Goal: Information Seeking & Learning: Learn about a topic

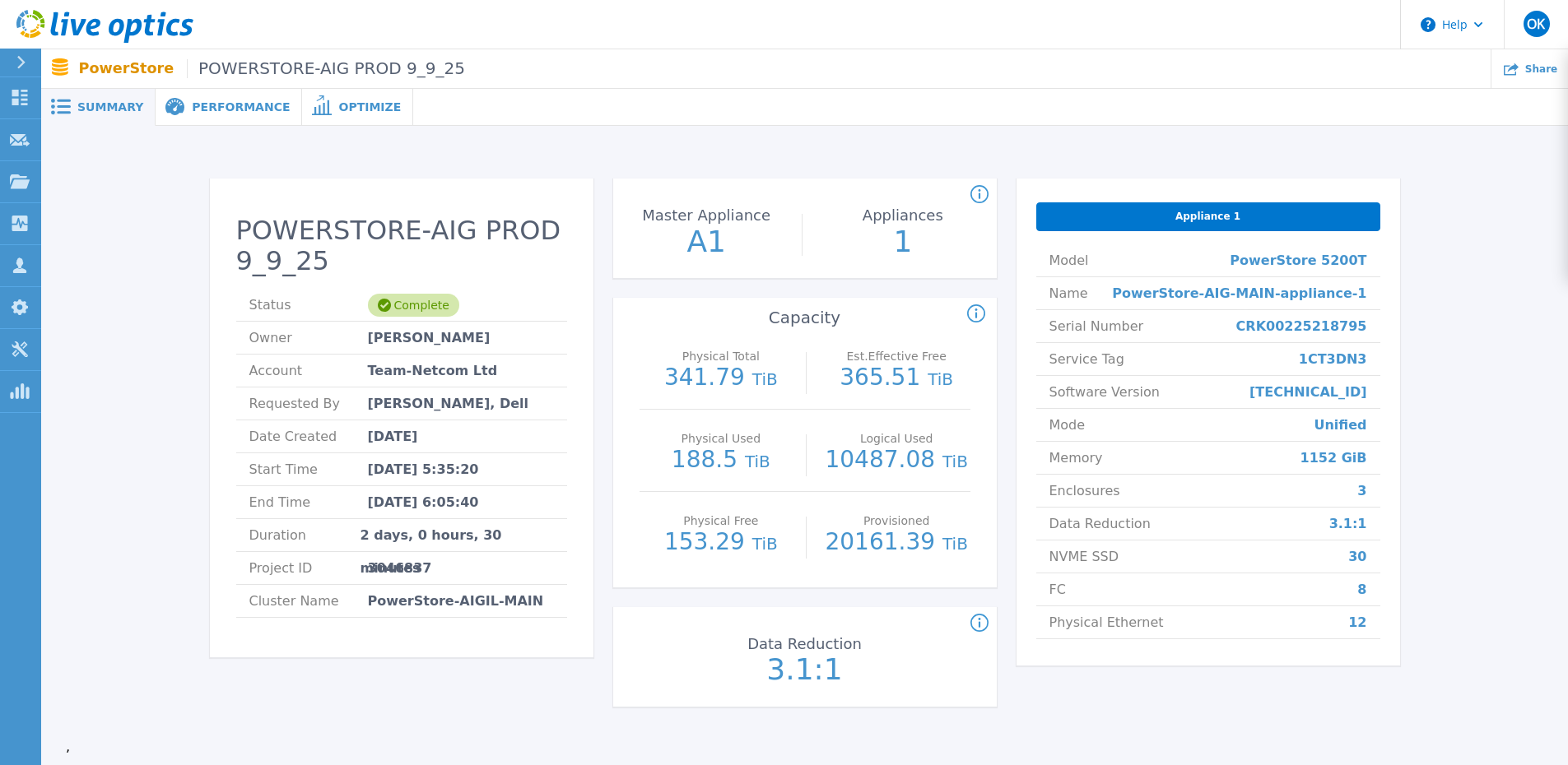
click at [211, 108] on span "Performance" at bounding box center [241, 107] width 98 height 12
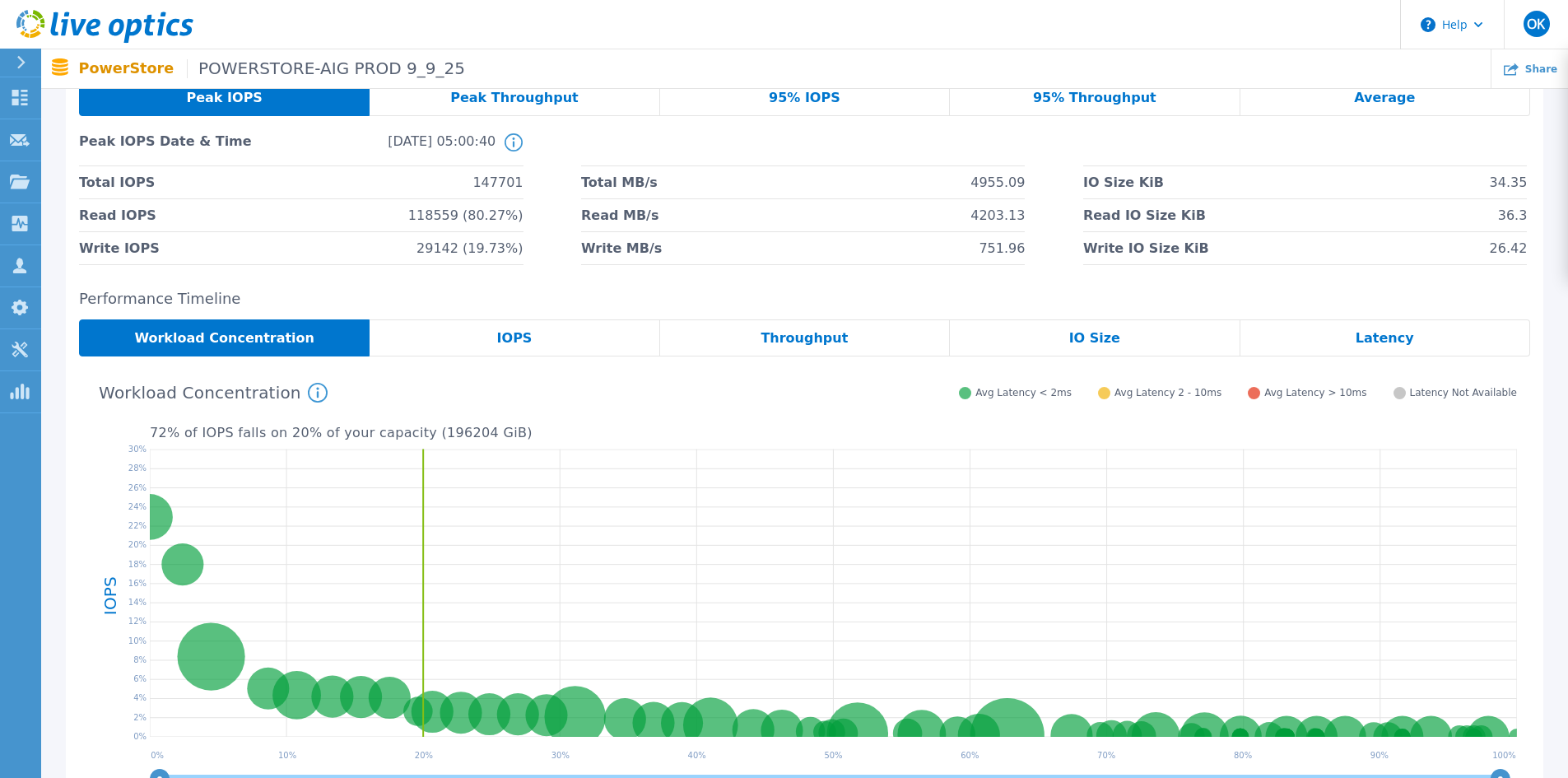
scroll to position [83, 0]
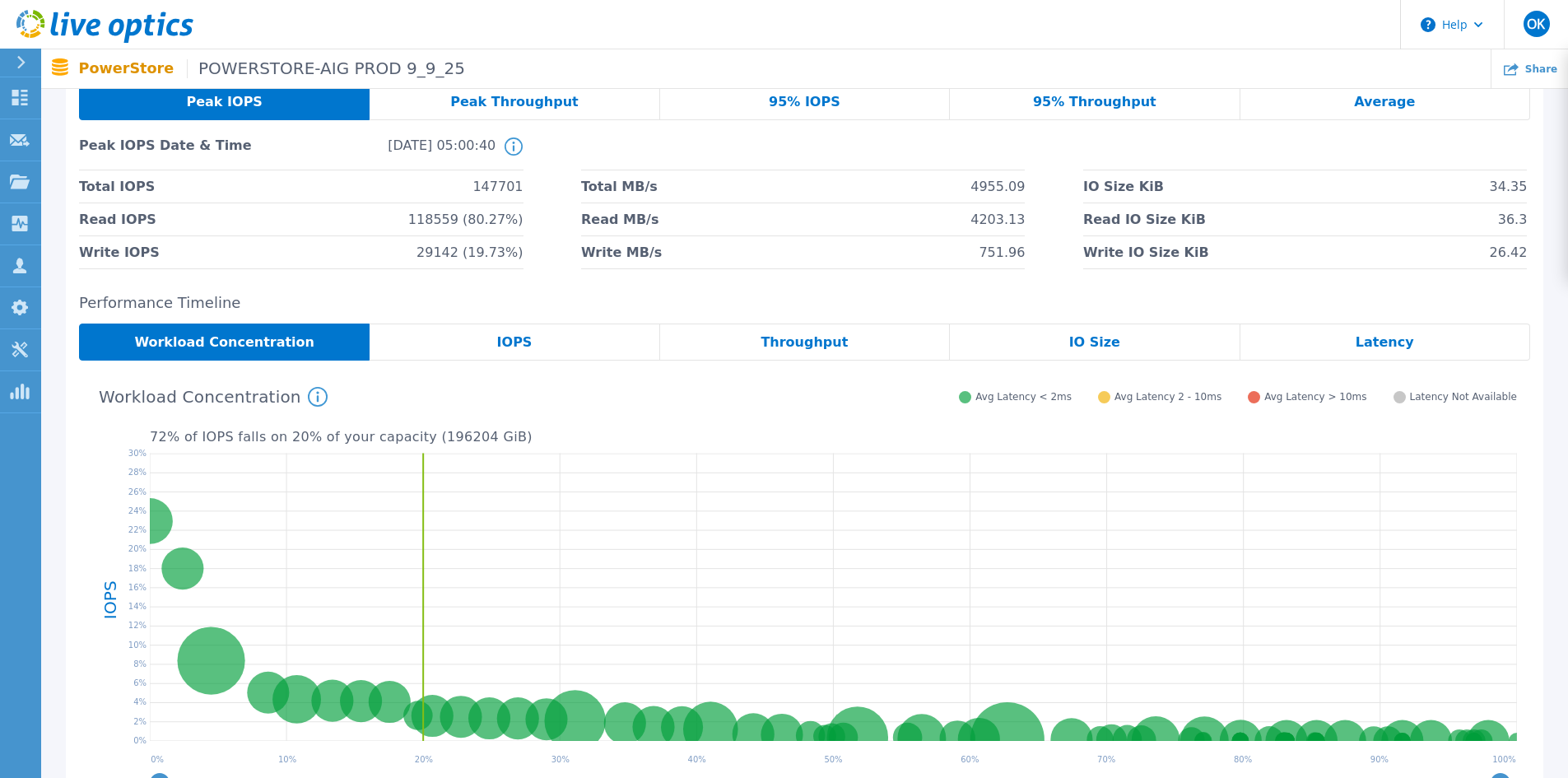
click at [492, 346] on div "IOPS" at bounding box center [514, 342] width 290 height 37
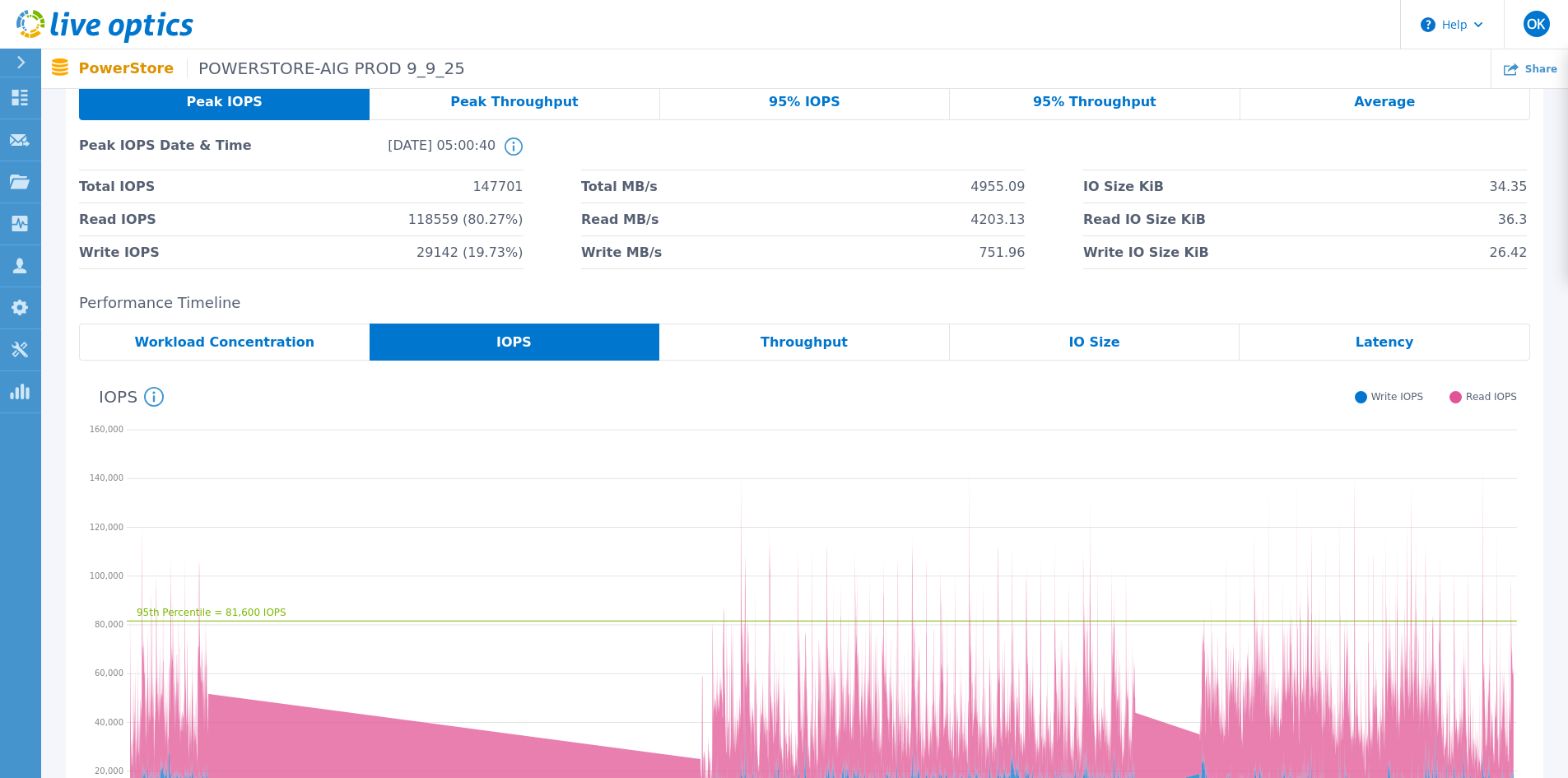
scroll to position [322, 0]
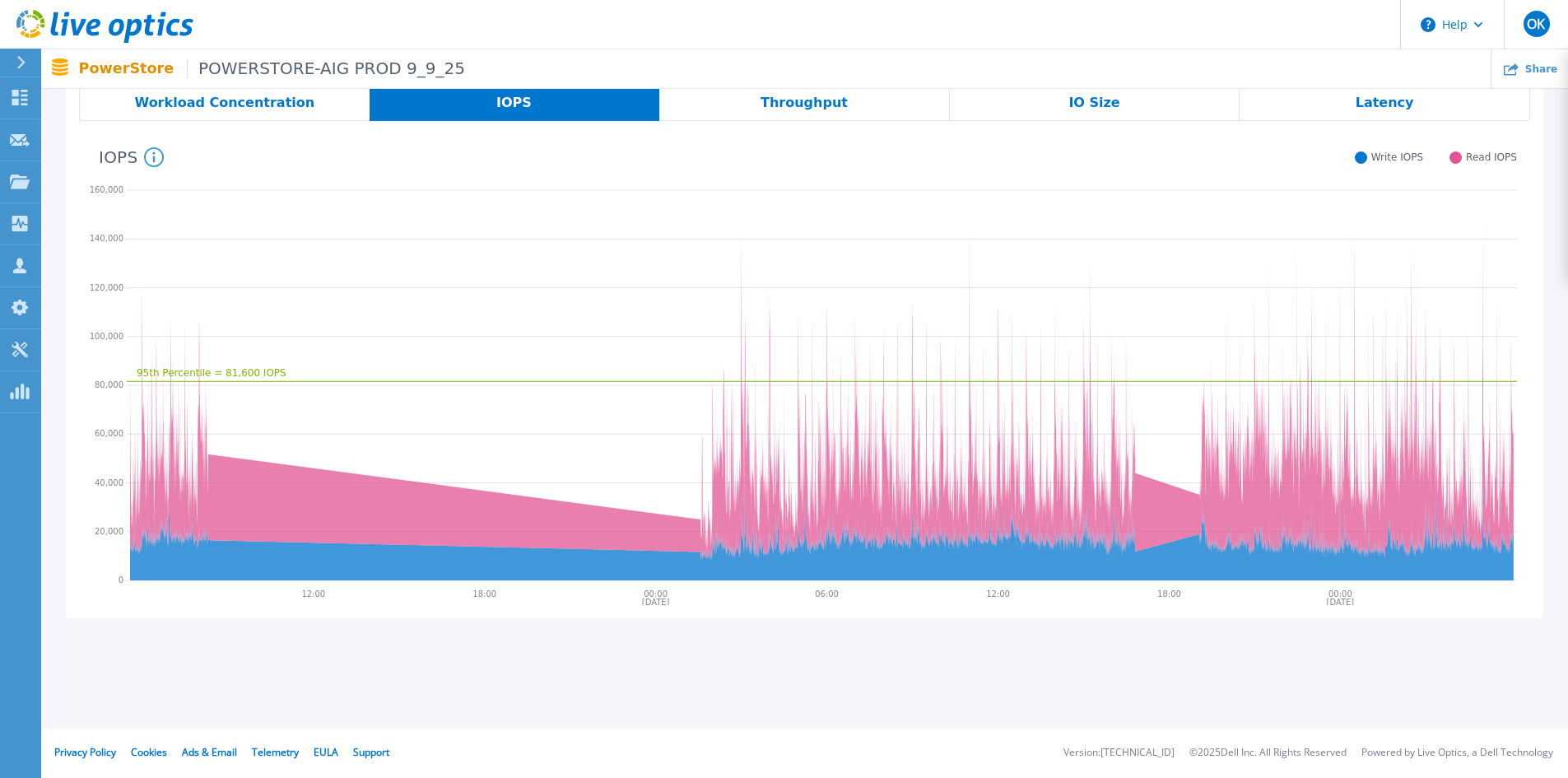
click at [810, 100] on span "Throughput" at bounding box center [804, 102] width 88 height 13
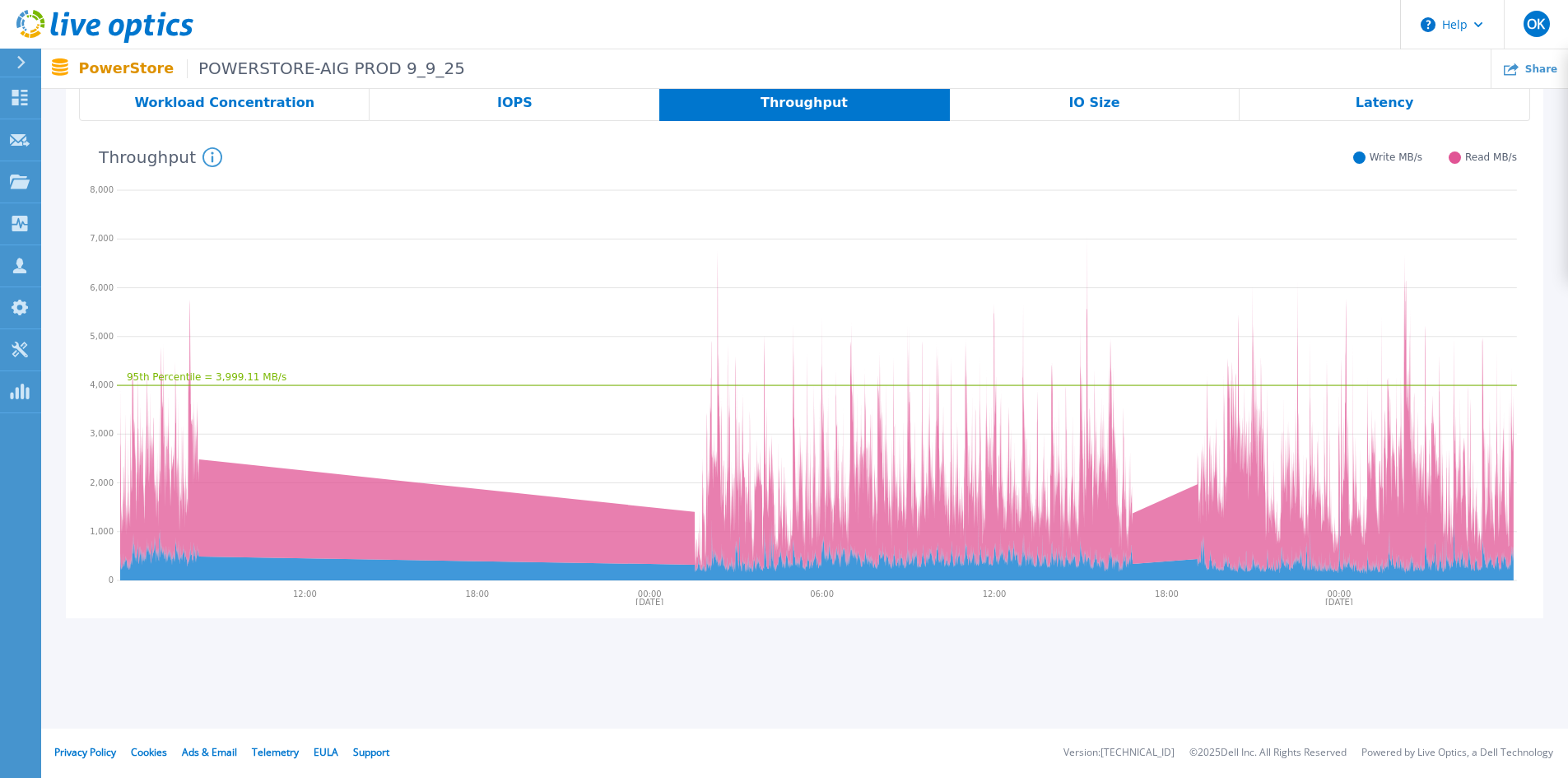
click at [1109, 102] on span "IO Size" at bounding box center [1094, 102] width 51 height 13
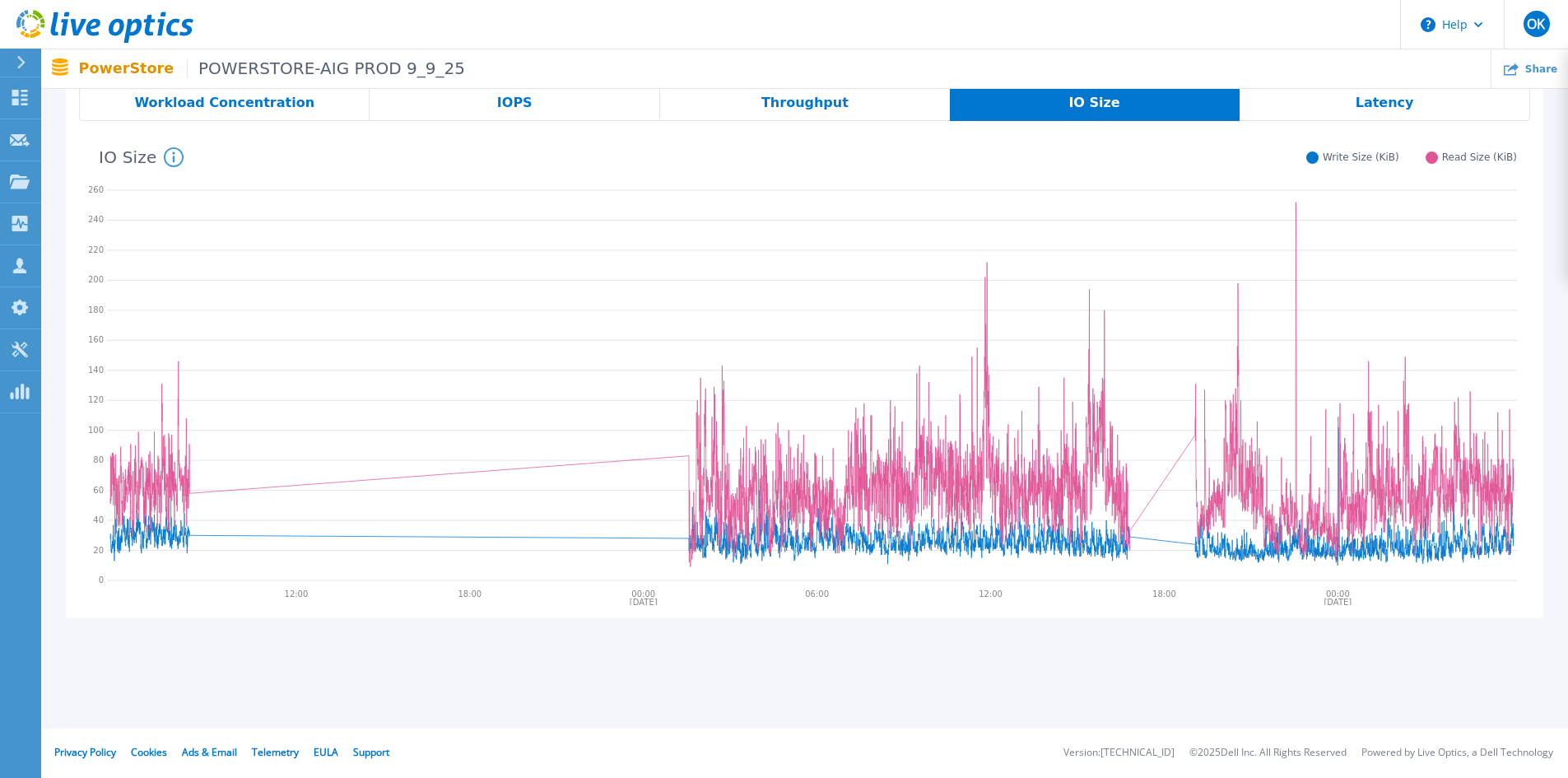
click at [1365, 107] on span "Latency" at bounding box center [1385, 102] width 58 height 13
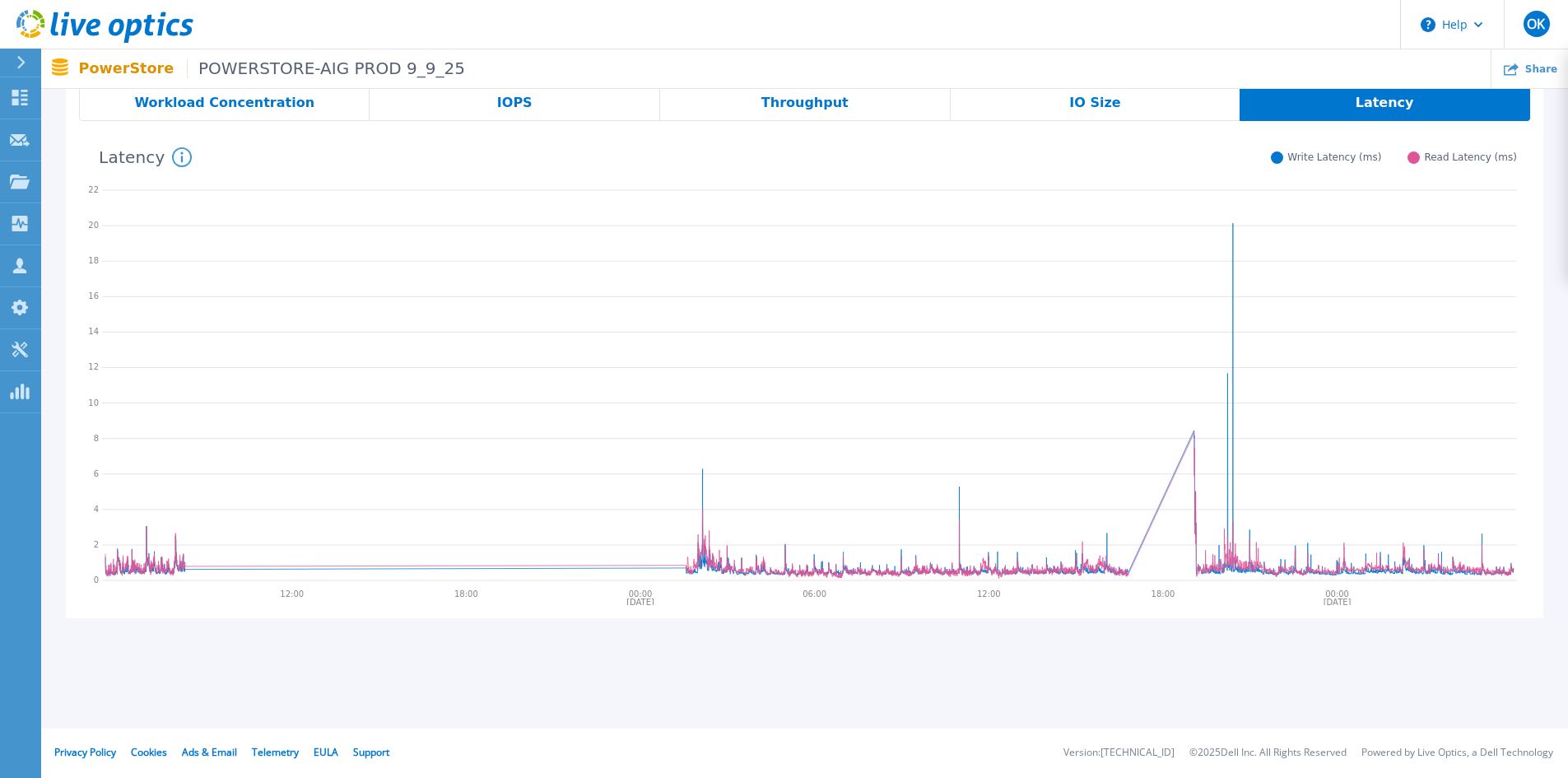
click at [240, 96] on span "Workload Concentration" at bounding box center [223, 102] width 180 height 13
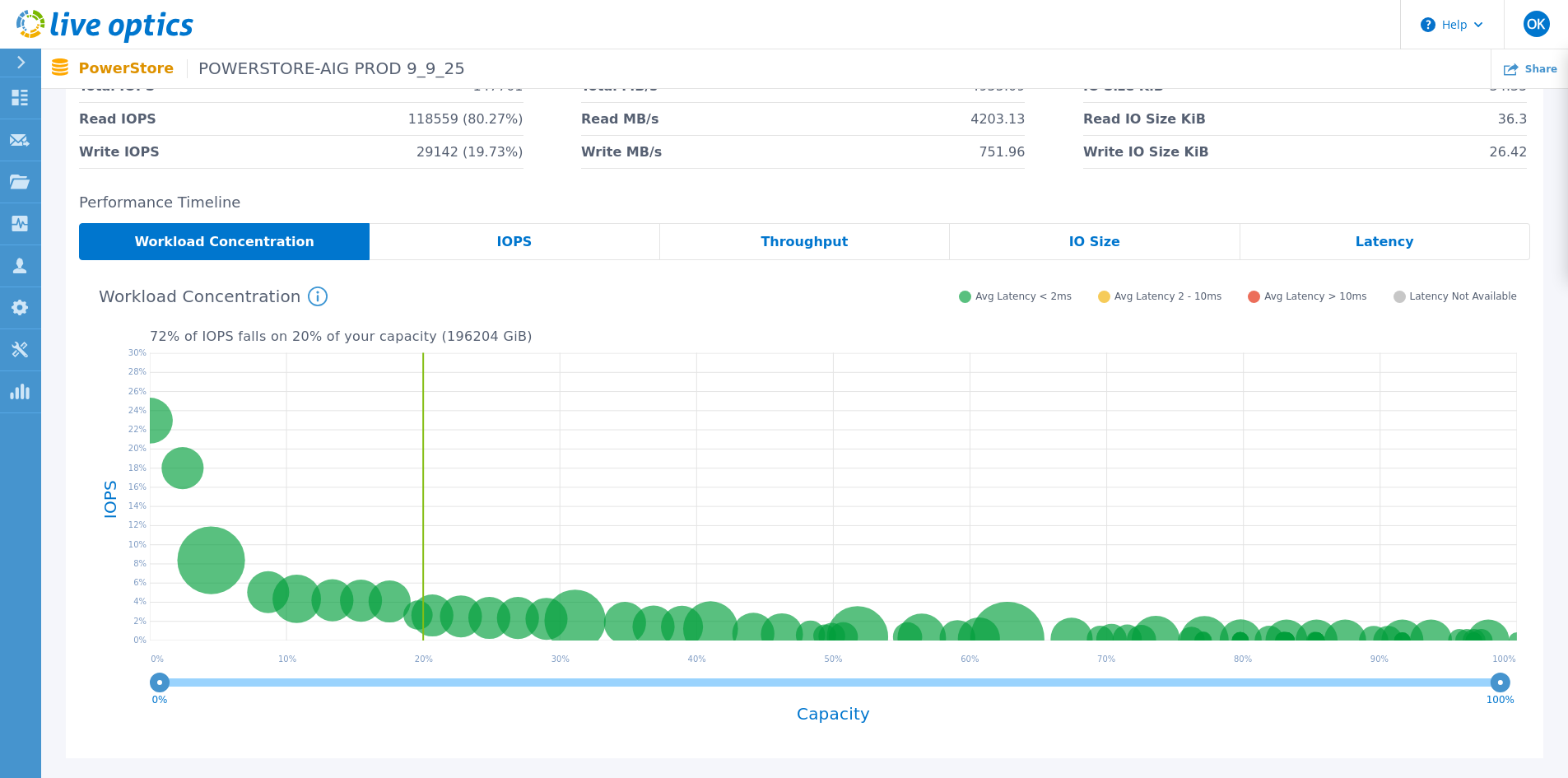
scroll to position [0, 0]
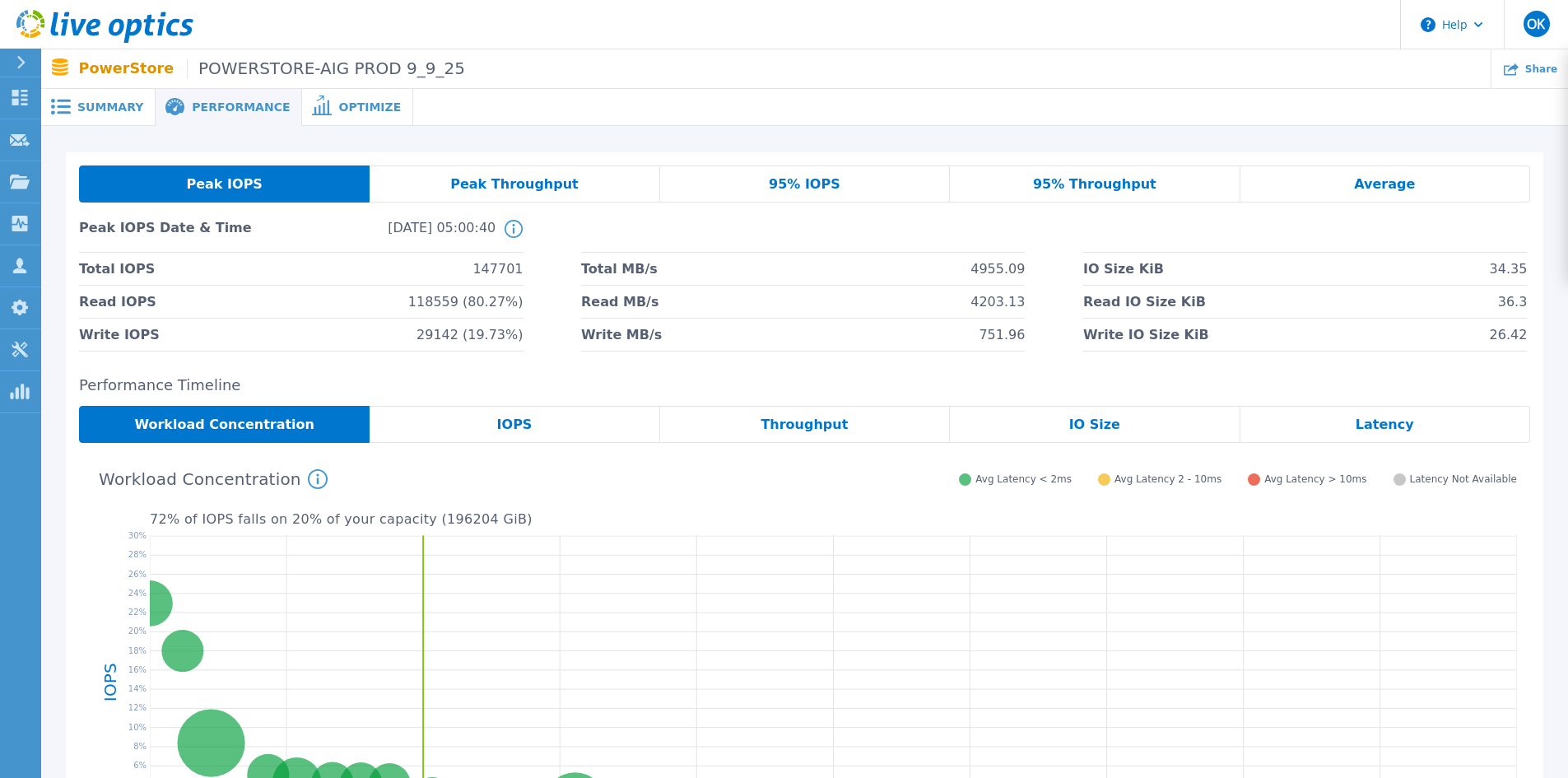
click at [338, 108] on span "Optimize" at bounding box center [370, 107] width 63 height 12
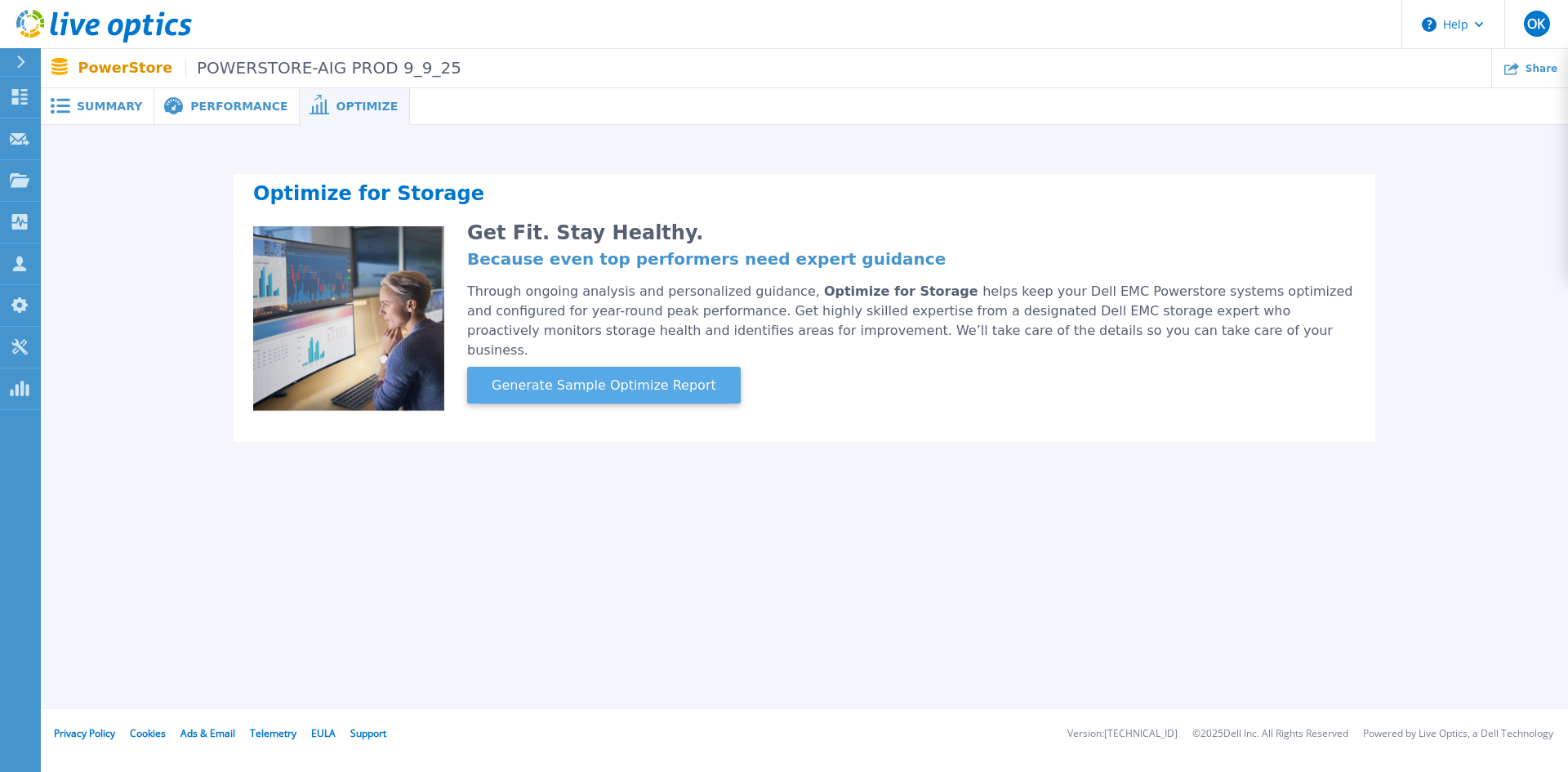
click at [550, 376] on span "Generate Sample Optimize Report" at bounding box center [604, 386] width 238 height 20
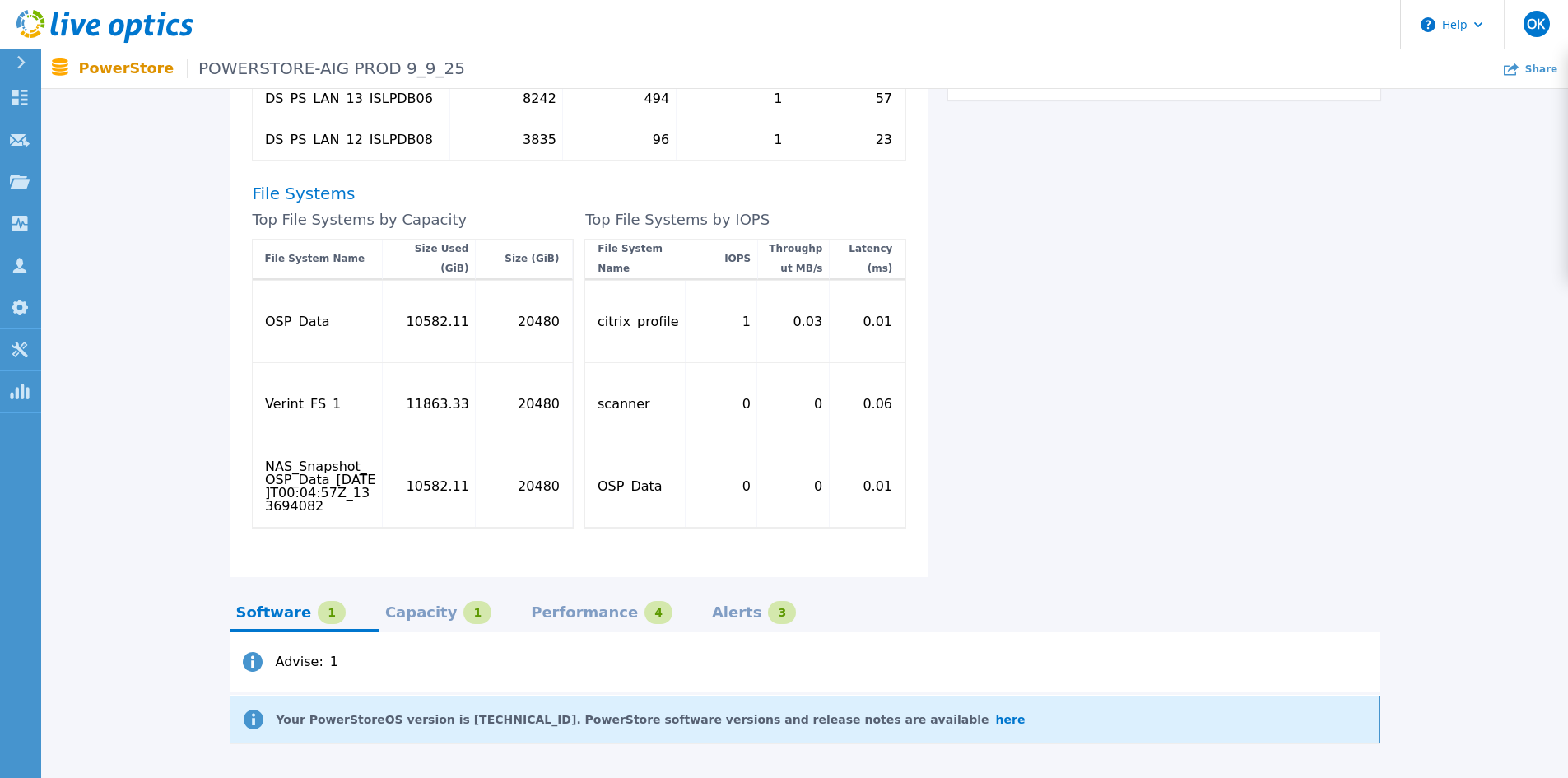
scroll to position [956, 0]
click at [407, 604] on div "Capacity" at bounding box center [422, 610] width 73 height 13
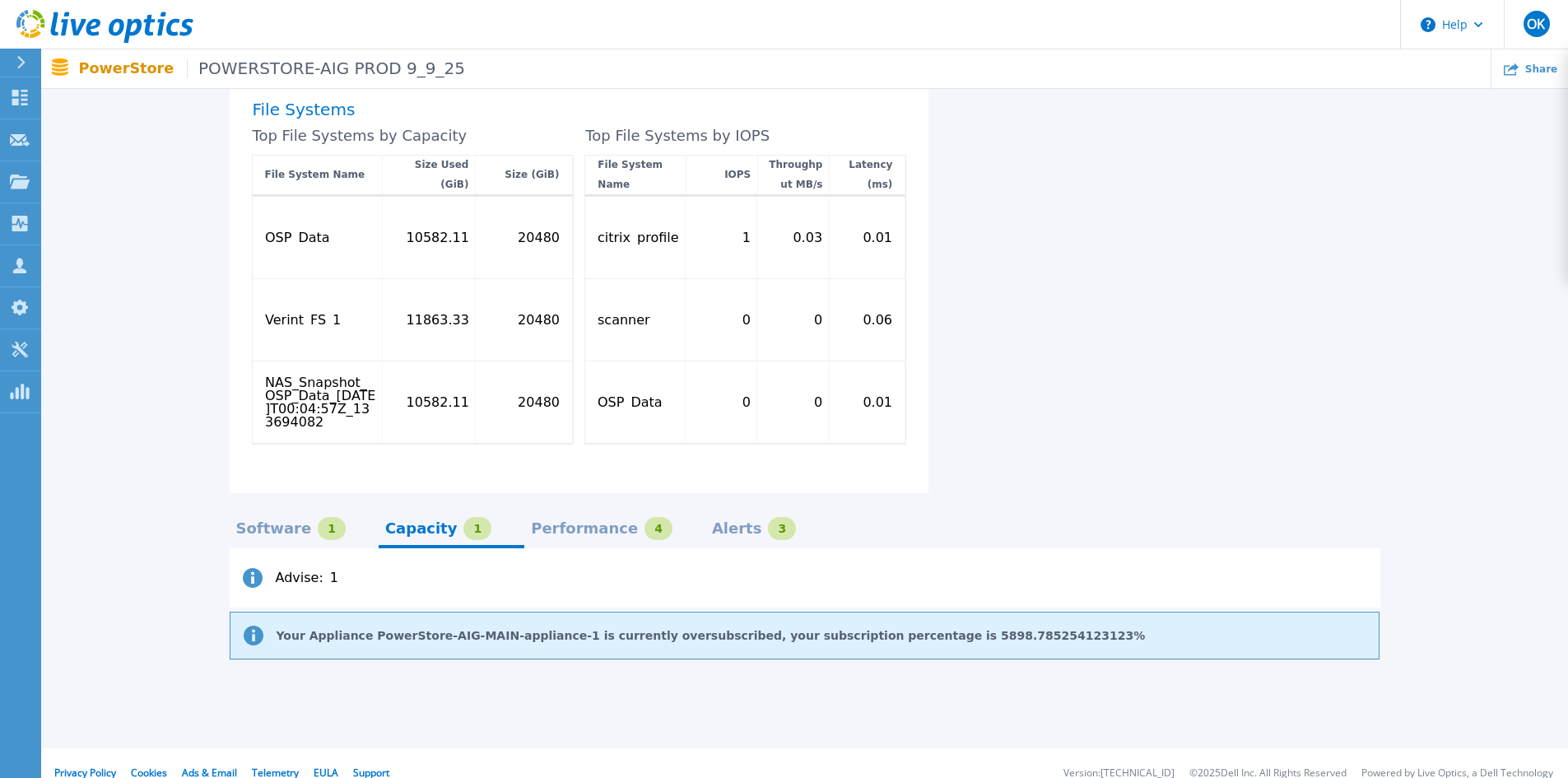
click at [552, 522] on div "Performance" at bounding box center [584, 528] width 107 height 13
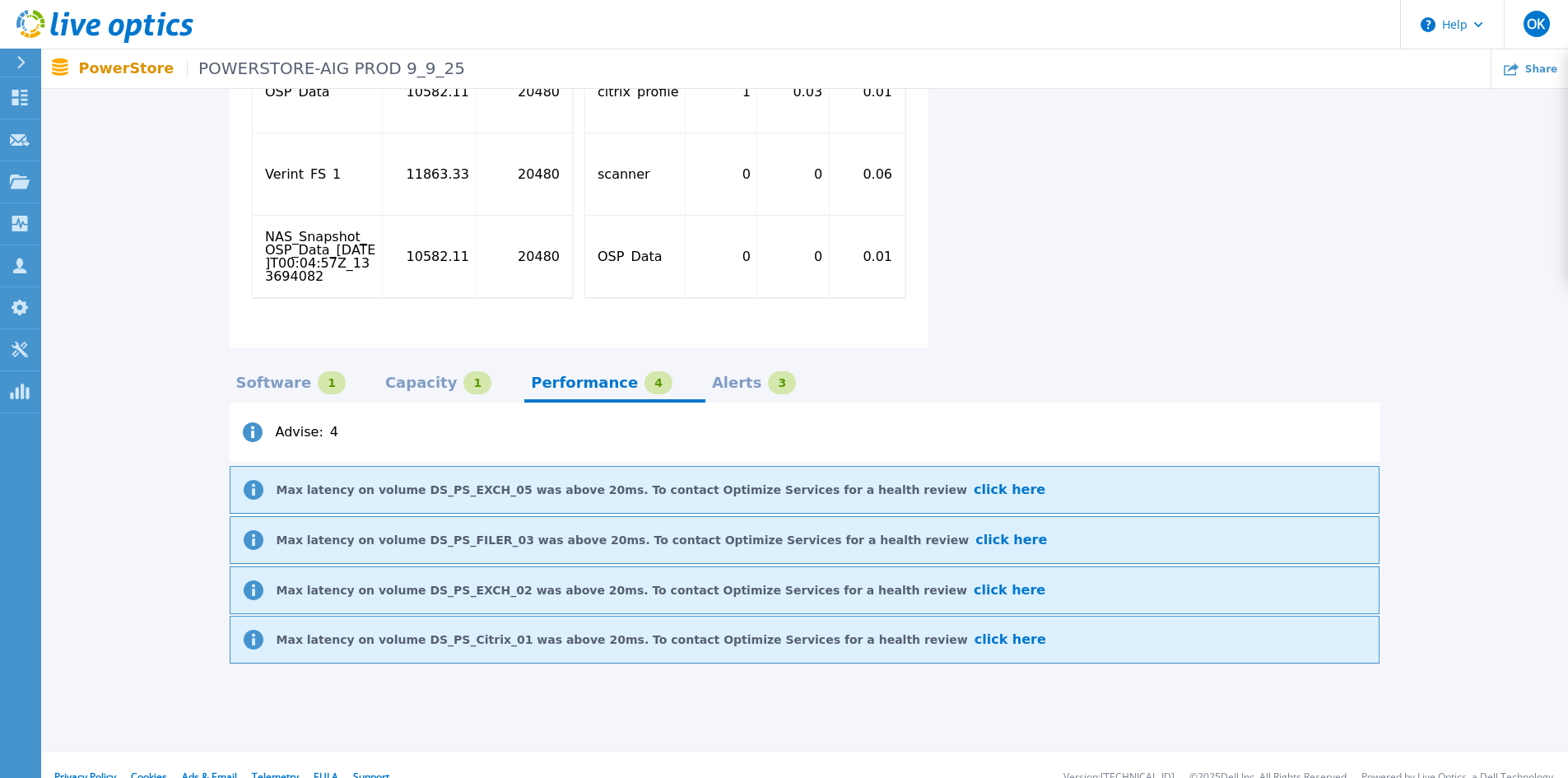
scroll to position [1188, 0]
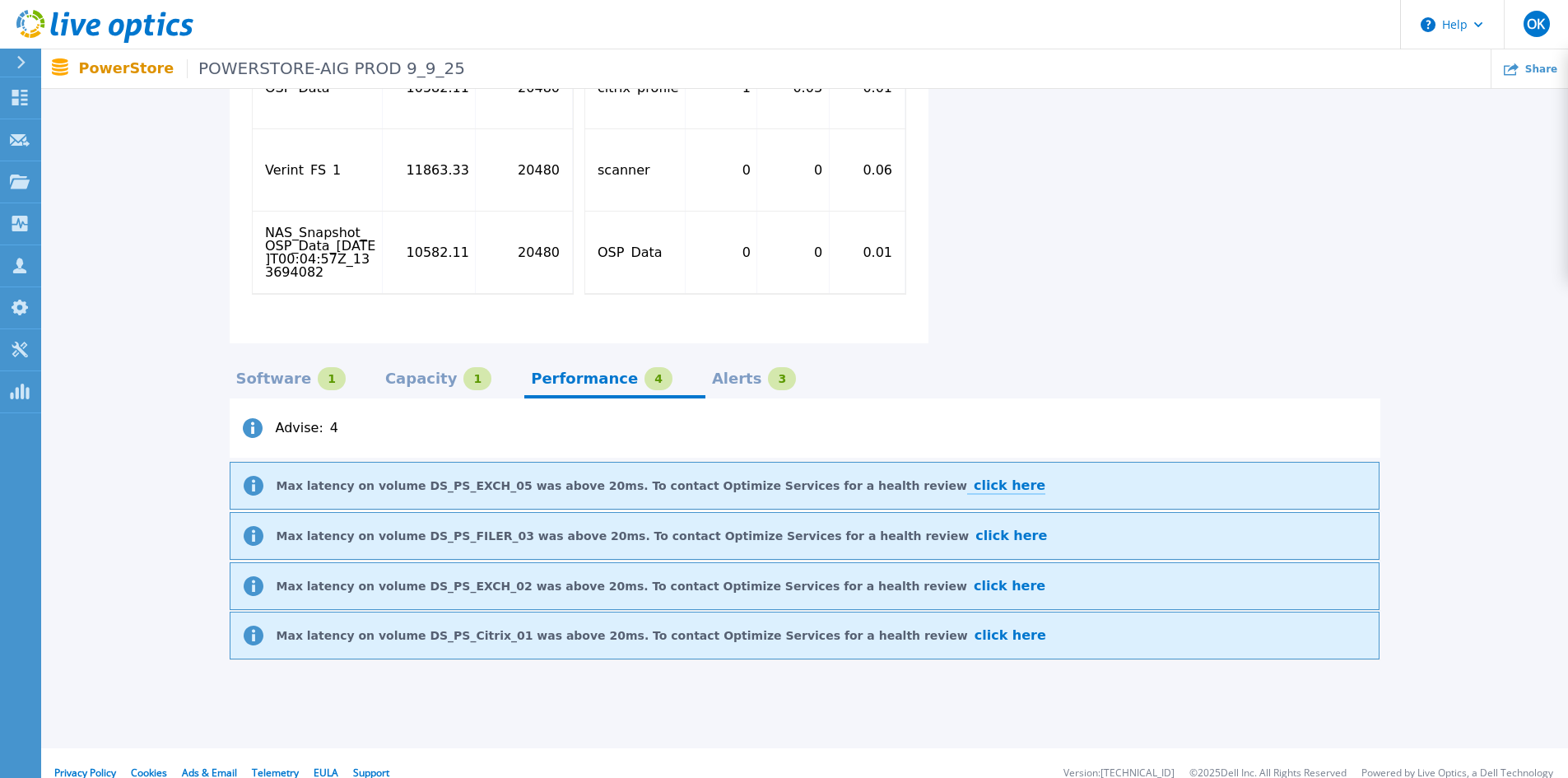
click at [974, 477] on span "click here" at bounding box center [1009, 485] width 72 height 16
click at [712, 372] on div "Alerts" at bounding box center [737, 378] width 50 height 13
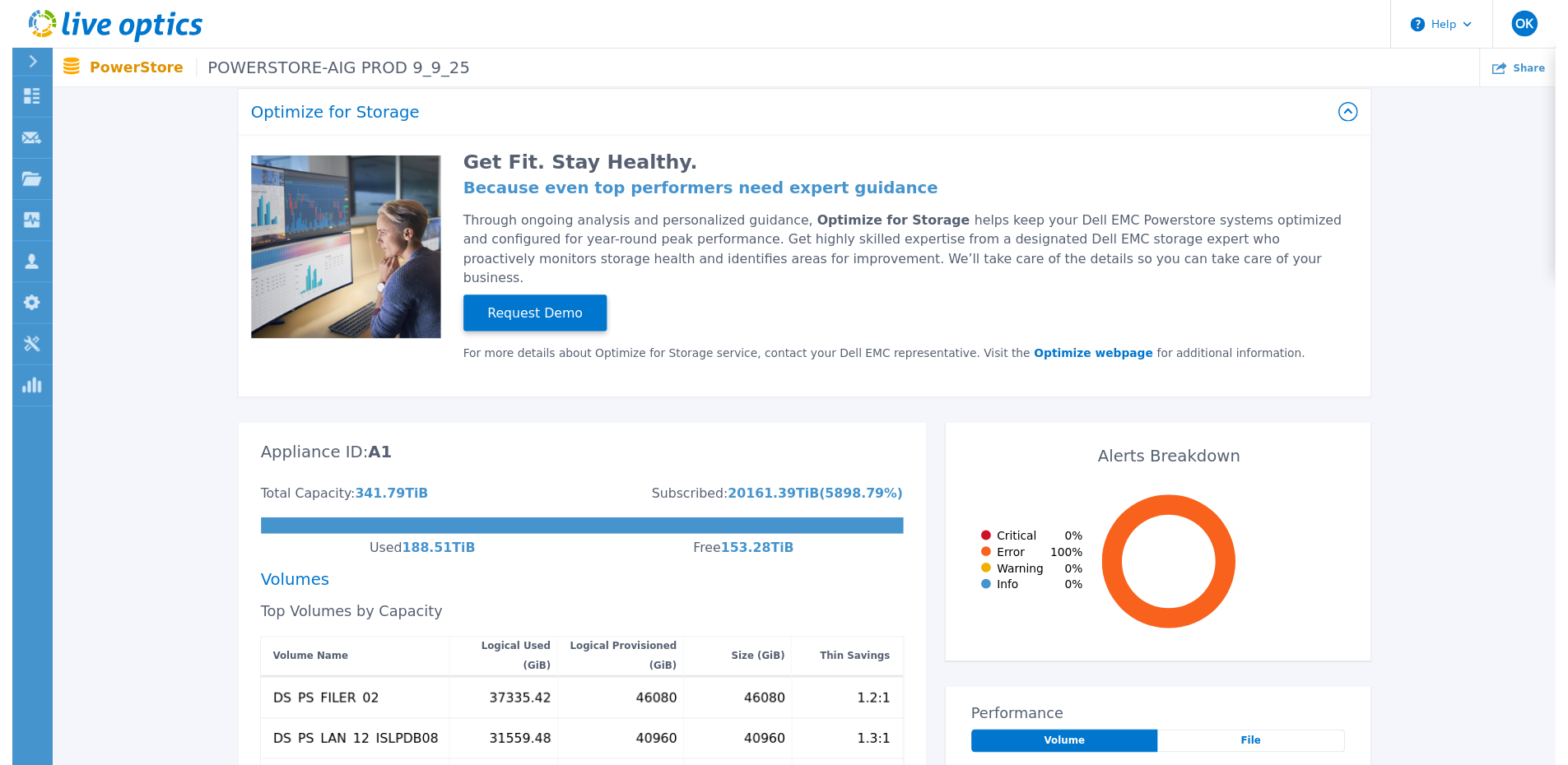
scroll to position [0, 0]
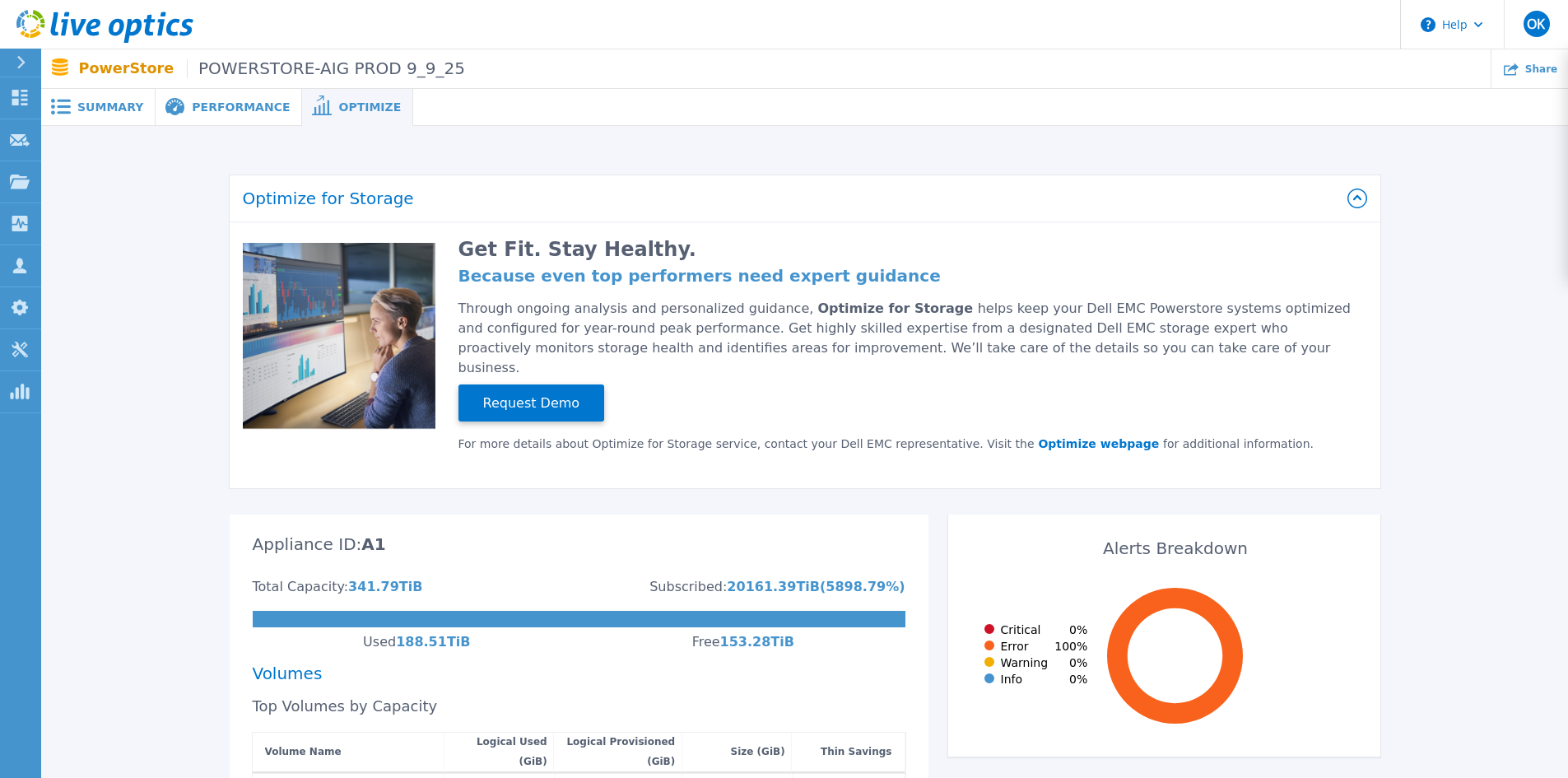
click at [105, 70] on p "PowerStore POWERSTORE-AIG PROD 9_9_25" at bounding box center [271, 68] width 387 height 19
click at [224, 71] on span "POWERSTORE-AIG PROD 9_9_25" at bounding box center [326, 68] width 278 height 19
click at [116, 101] on span "Summary" at bounding box center [110, 107] width 66 height 12
